Goal: Transaction & Acquisition: Purchase product/service

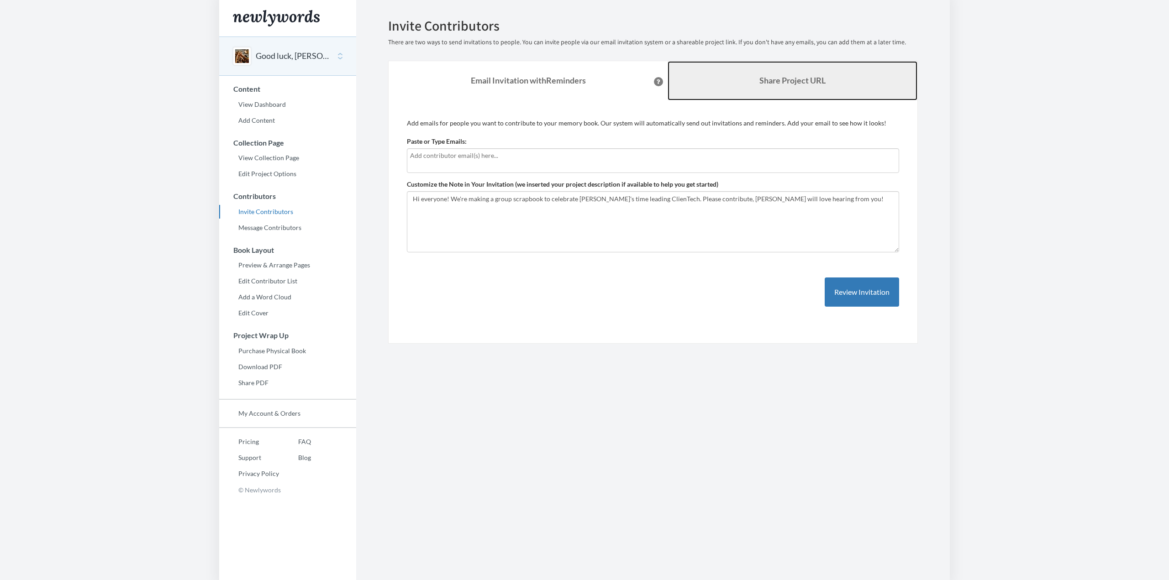
click at [759, 80] on b "Share Project URL" at bounding box center [792, 80] width 66 height 10
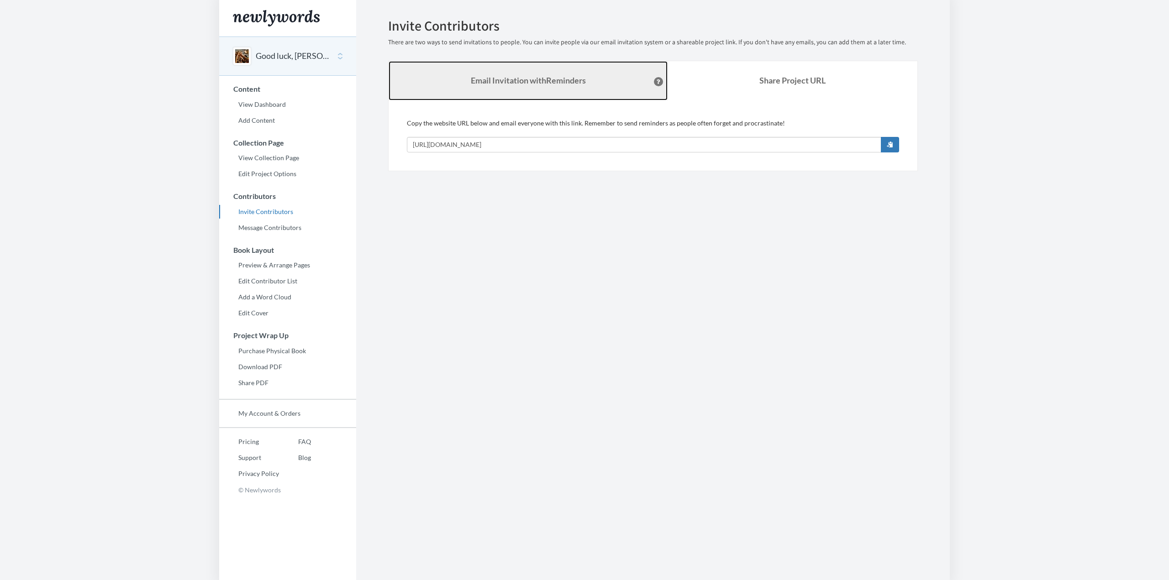
click at [500, 94] on link "Email Invitation with Reminders" at bounding box center [527, 80] width 279 height 39
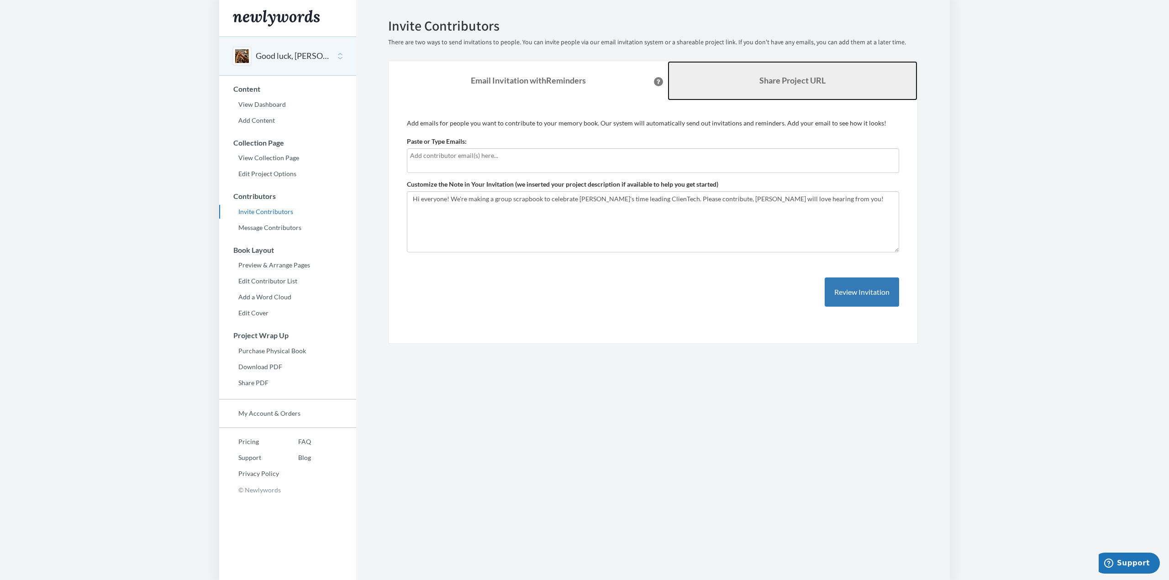
click at [789, 83] on b "Share Project URL" at bounding box center [792, 80] width 66 height 10
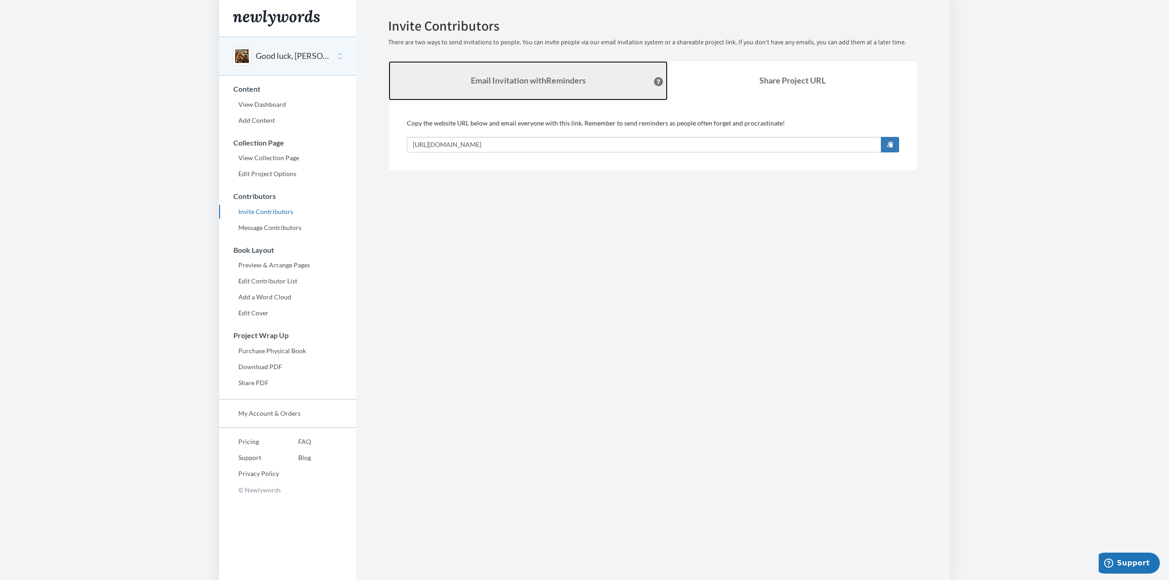
click at [611, 79] on link "Email Invitation with Reminders" at bounding box center [527, 80] width 279 height 39
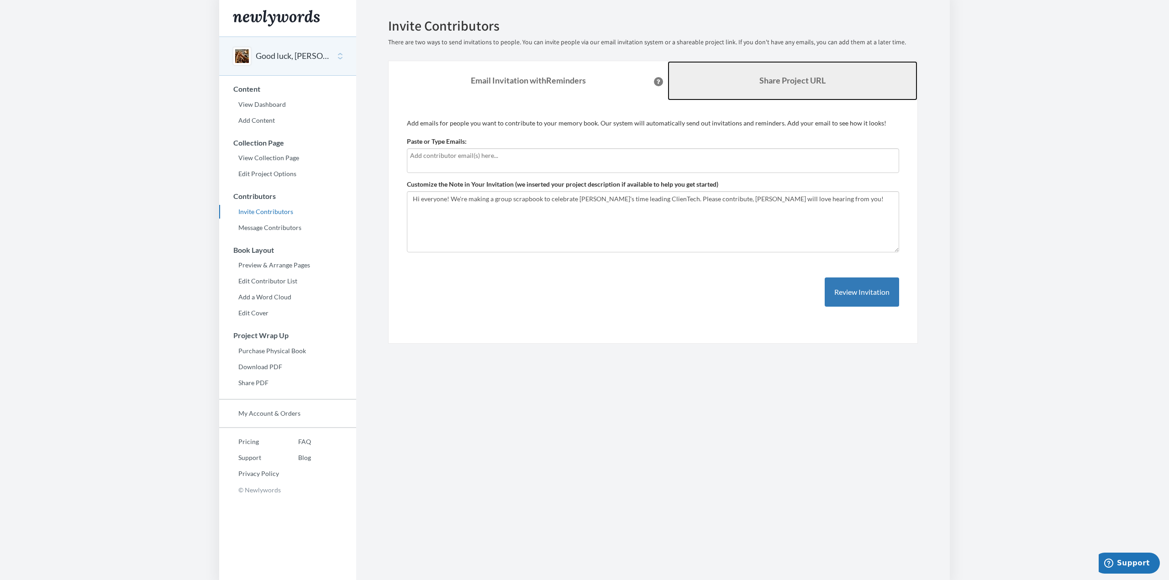
click at [749, 89] on link "Share Project URL" at bounding box center [792, 80] width 250 height 39
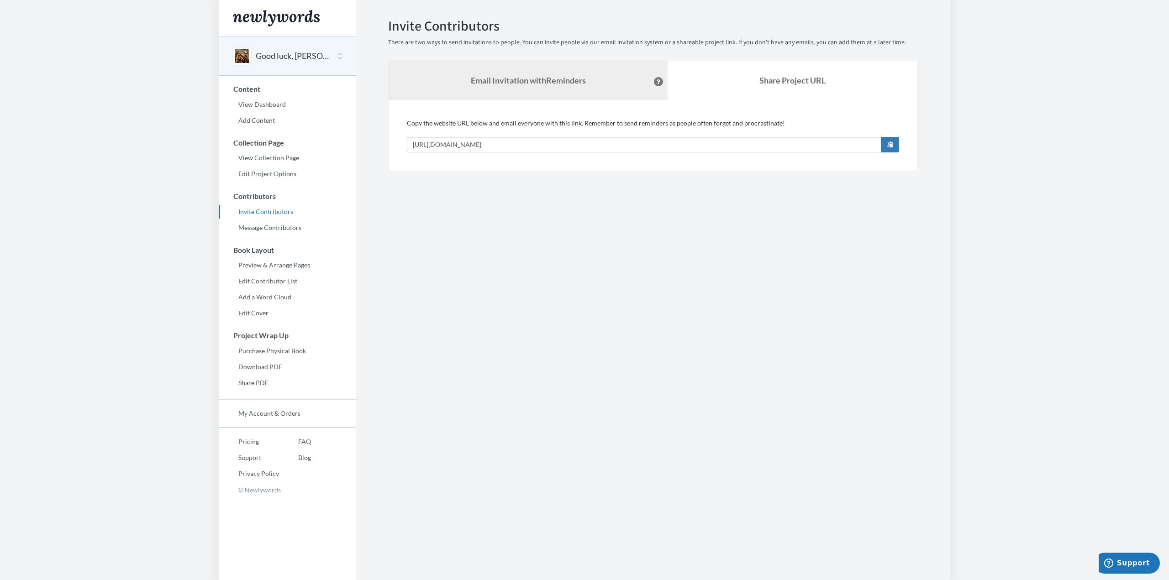
click at [656, 83] on icon at bounding box center [658, 81] width 4 height 5
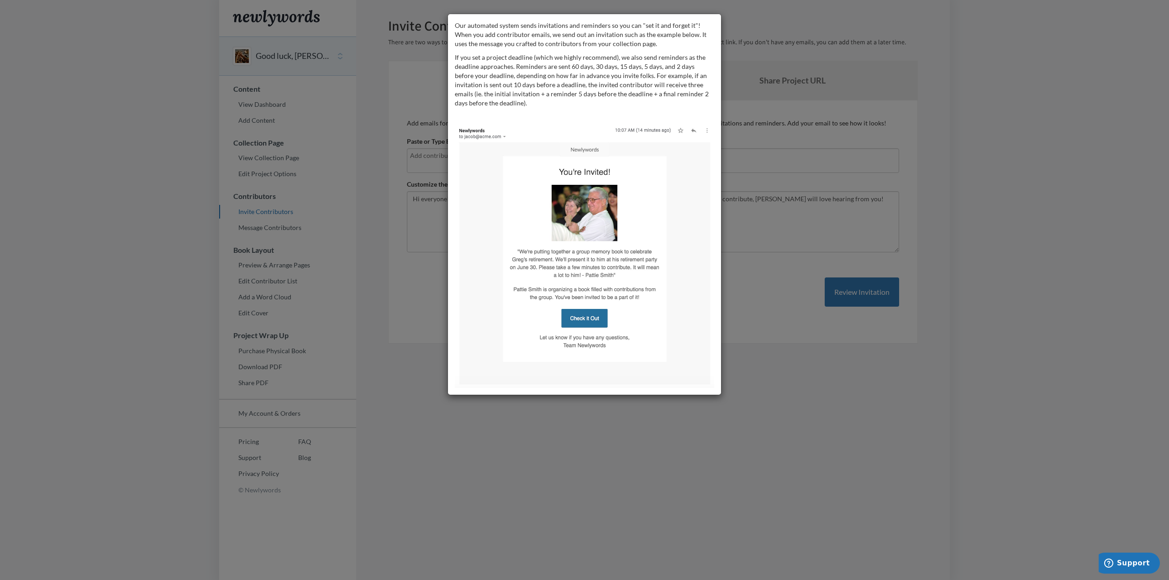
click at [848, 435] on div "Our automated system sends invitations and reminders so you can "set it and for…" at bounding box center [584, 290] width 1169 height 580
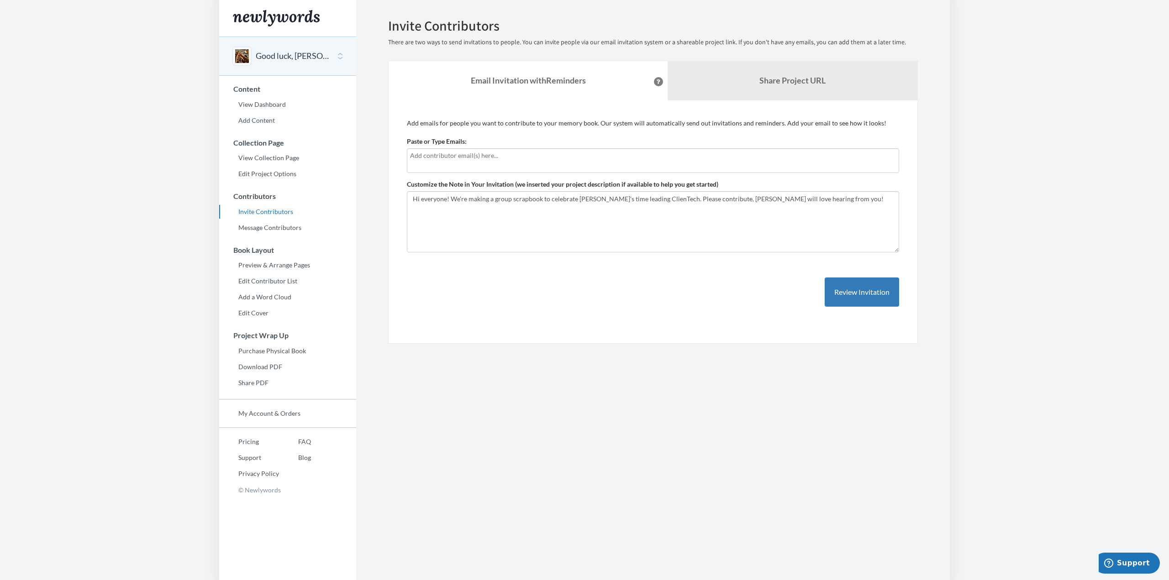
click at [81, 267] on body "Main menu Good luck, [PERSON_NAME]! Select a project Good luck, [PERSON_NAME]! …" at bounding box center [584, 290] width 1169 height 580
click at [293, 348] on link "Purchase Physical Book" at bounding box center [287, 351] width 137 height 14
